Goal: Navigation & Orientation: Find specific page/section

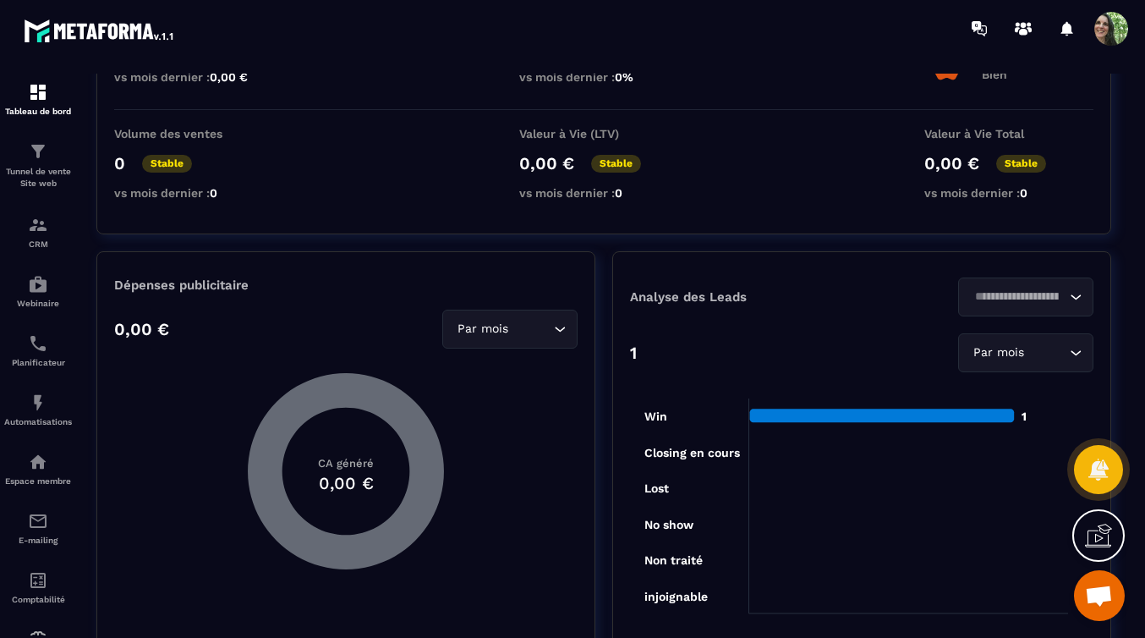
scroll to position [169, 0]
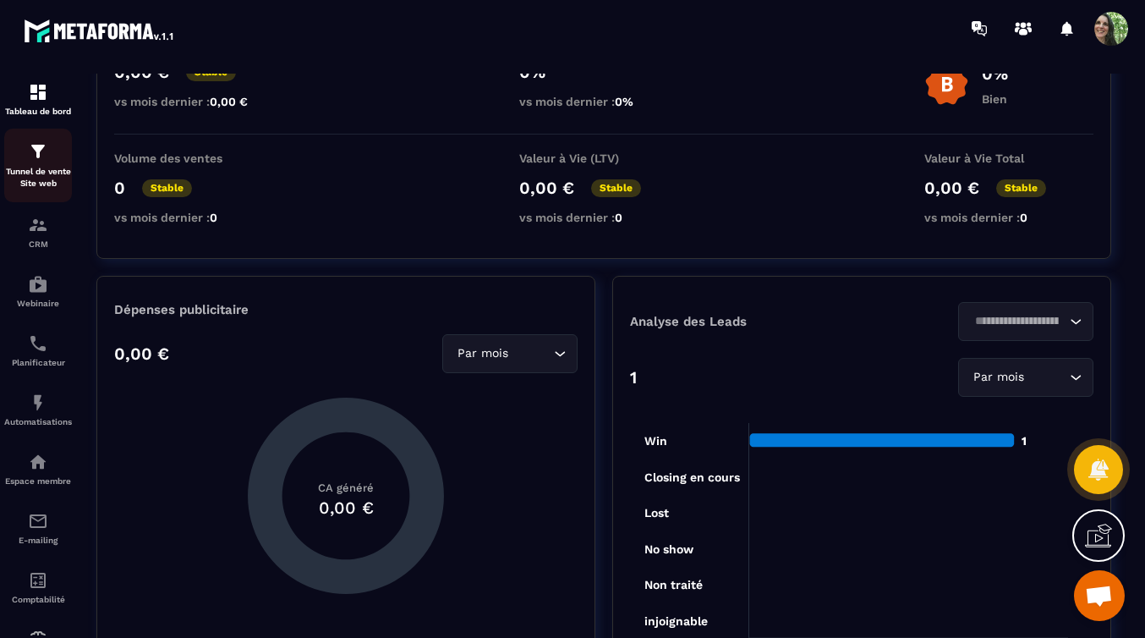
click at [48, 166] on p "Tunnel de vente Site web" at bounding box center [38, 178] width 68 height 24
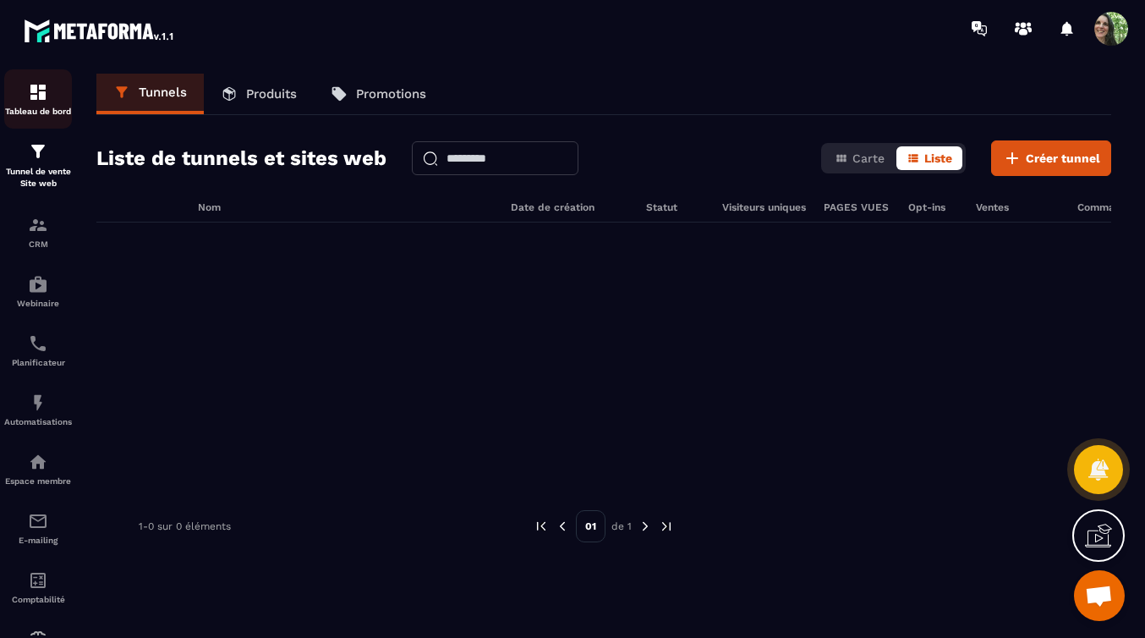
click at [48, 101] on div "Tableau de bord" at bounding box center [38, 99] width 68 height 34
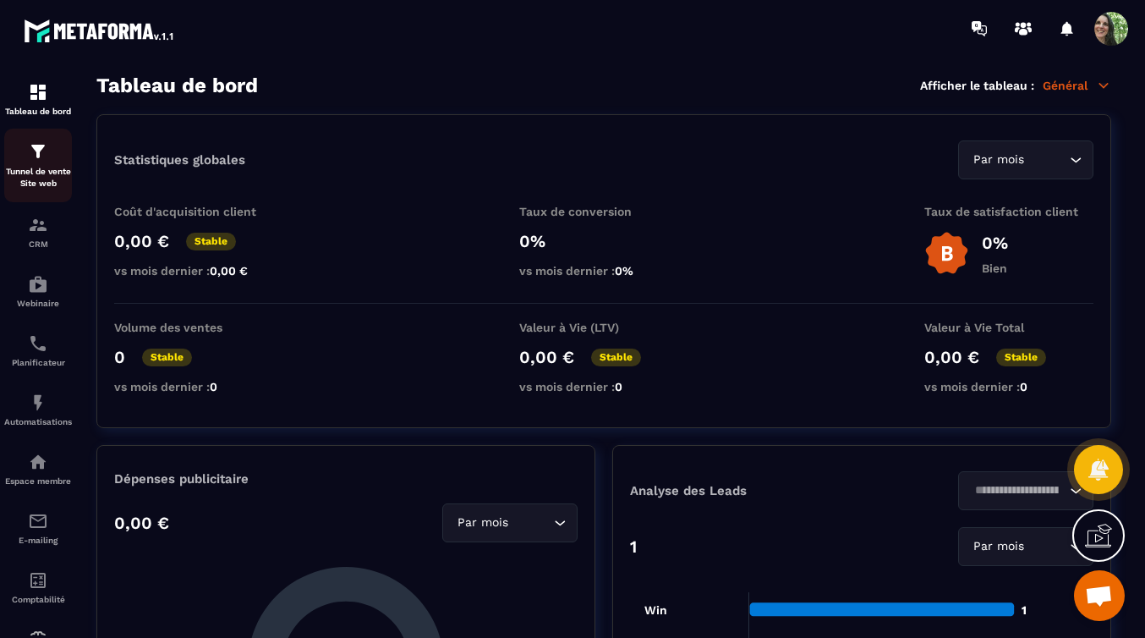
click at [46, 167] on p "Tunnel de vente Site web" at bounding box center [38, 178] width 68 height 24
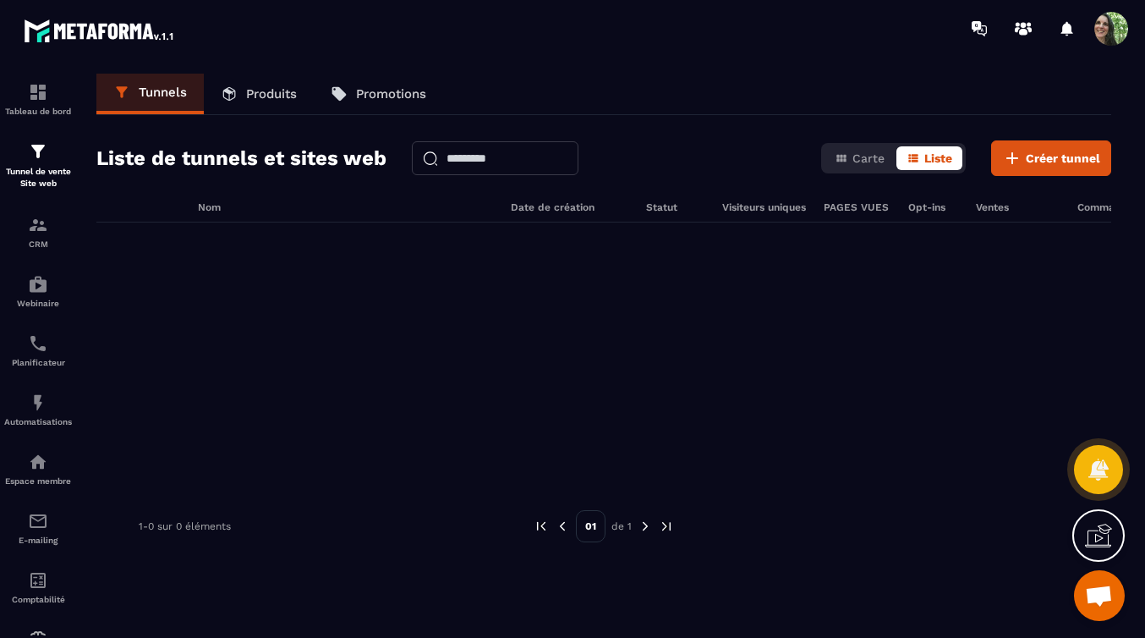
click at [269, 96] on p "Produits" at bounding box center [271, 93] width 51 height 15
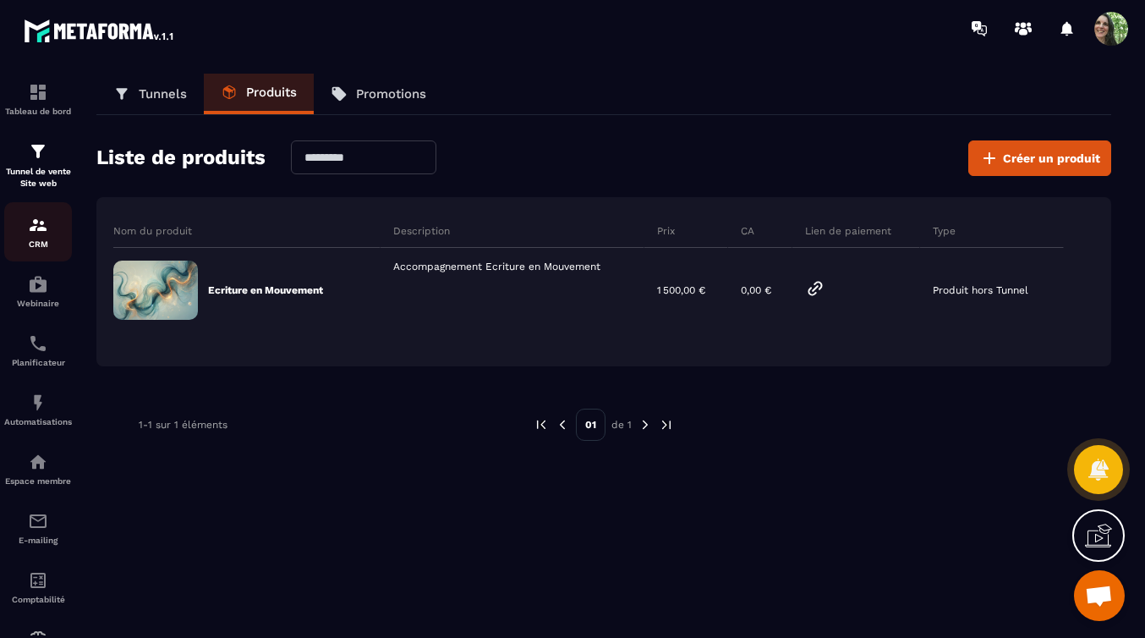
click at [35, 239] on p "CRM" at bounding box center [38, 243] width 68 height 9
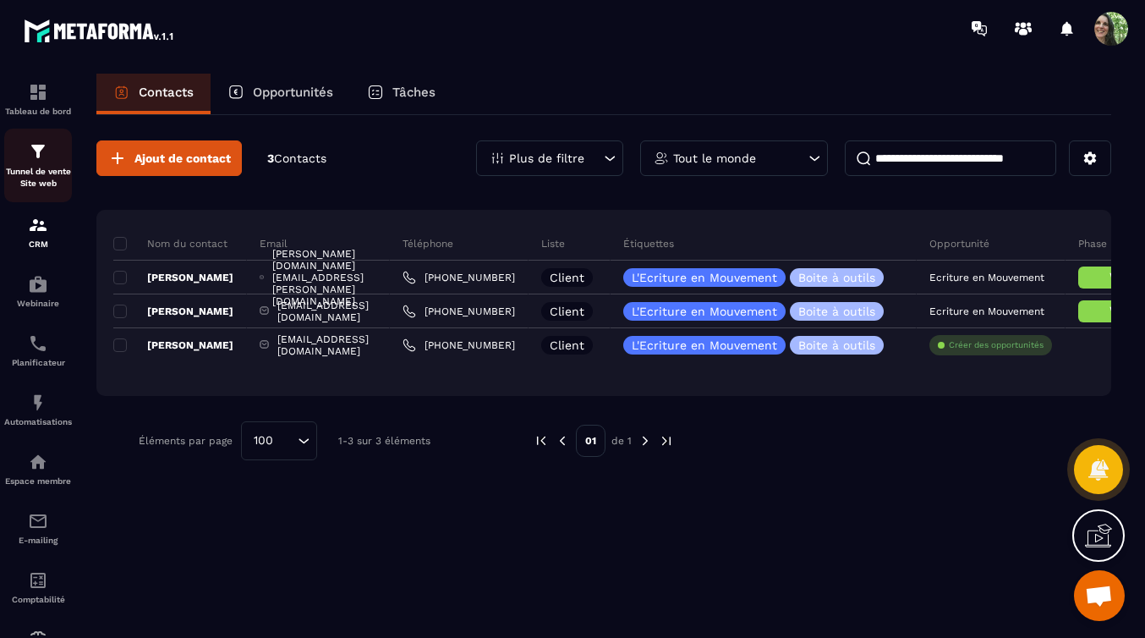
click at [28, 156] on img at bounding box center [38, 151] width 20 height 20
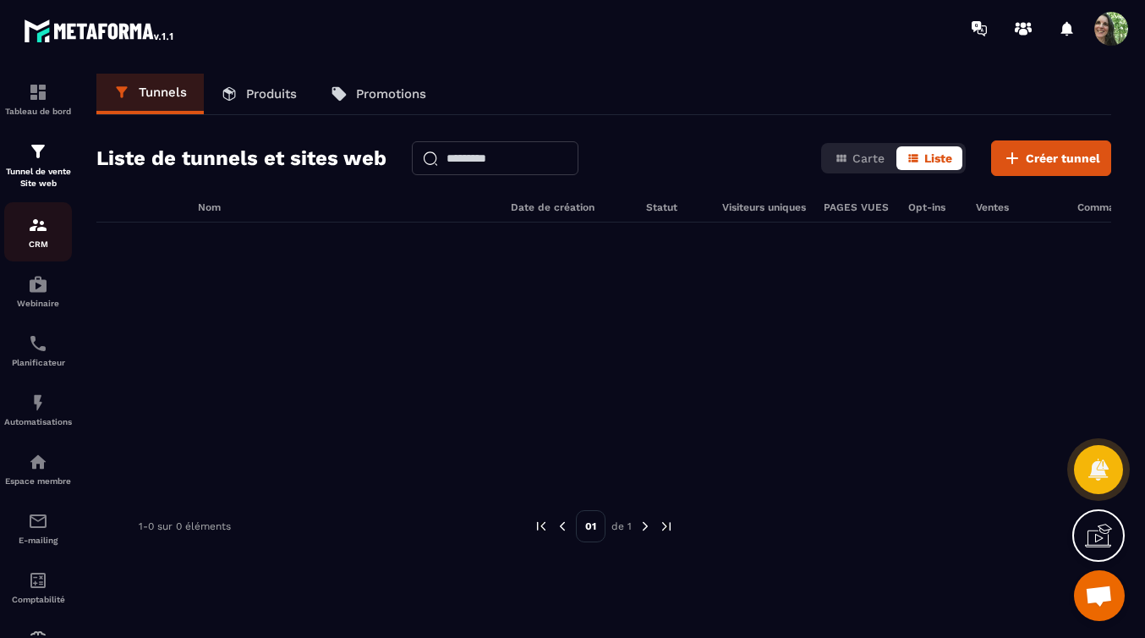
click at [34, 236] on div "CRM" at bounding box center [38, 232] width 68 height 34
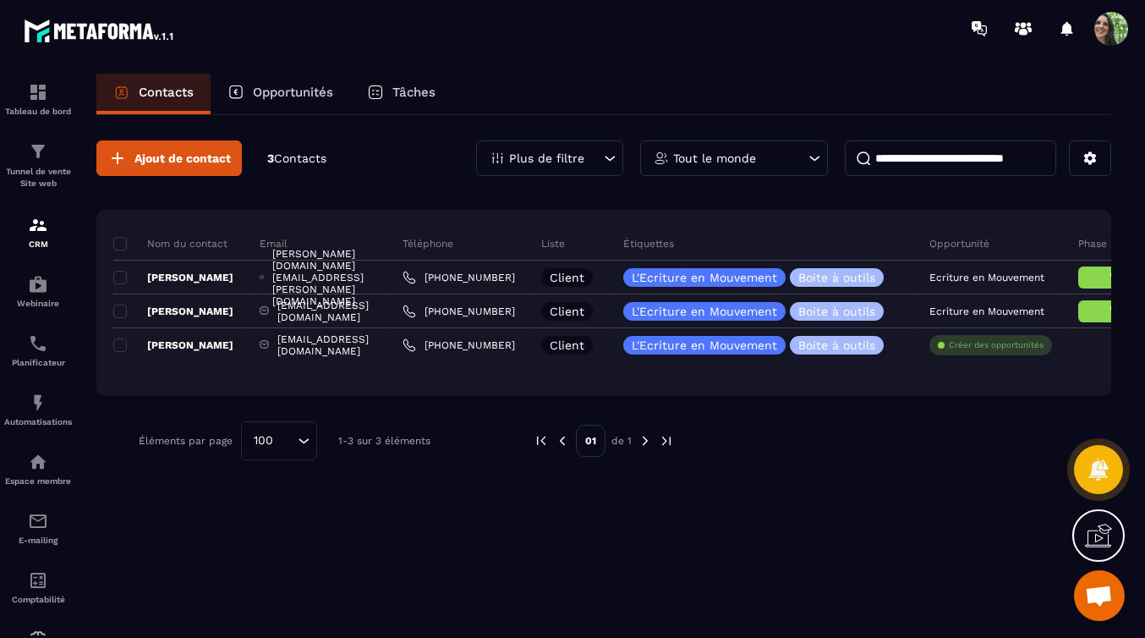
click at [299, 97] on p "Opportunités" at bounding box center [293, 92] width 80 height 15
